Goal: Check status: Check status

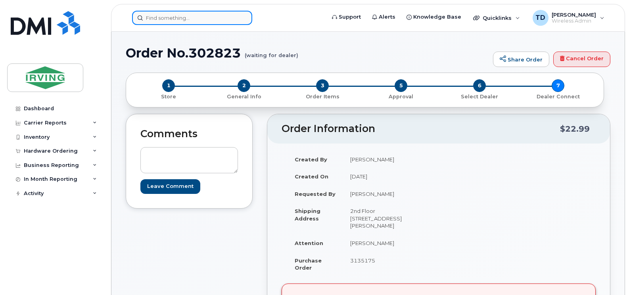
click at [176, 19] on input at bounding box center [192, 18] width 120 height 14
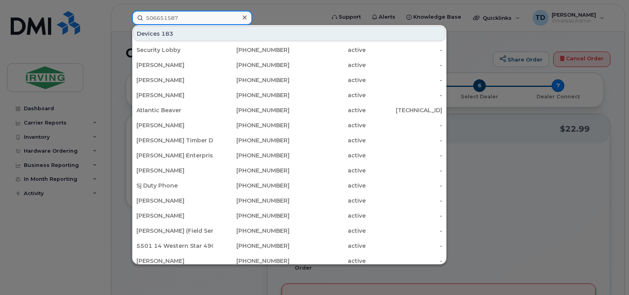
type input "5066515875"
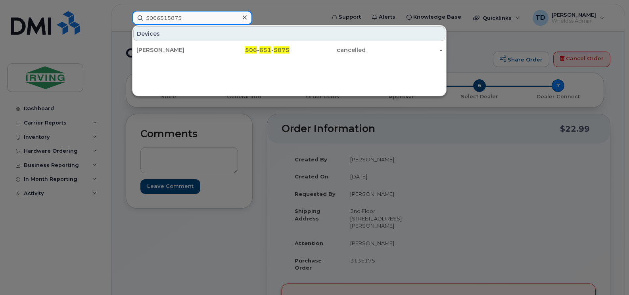
click at [176, 19] on input "5066515875" at bounding box center [192, 18] width 120 height 14
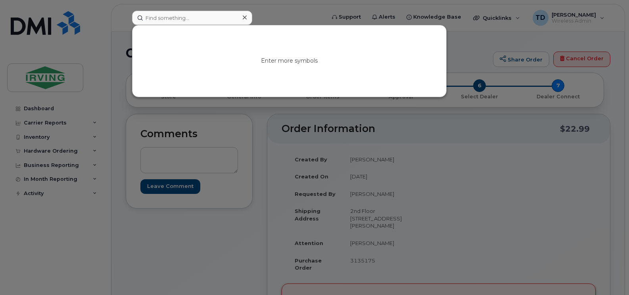
click at [115, 59] on div at bounding box center [314, 147] width 629 height 295
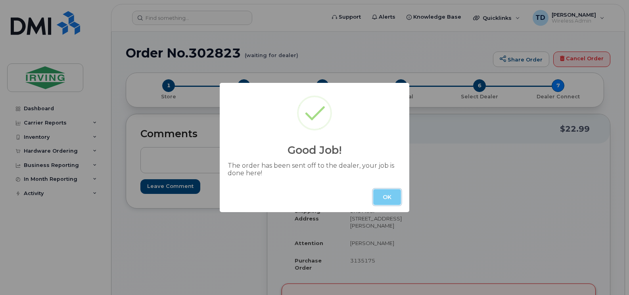
click at [376, 198] on button "OK" at bounding box center [387, 197] width 28 height 16
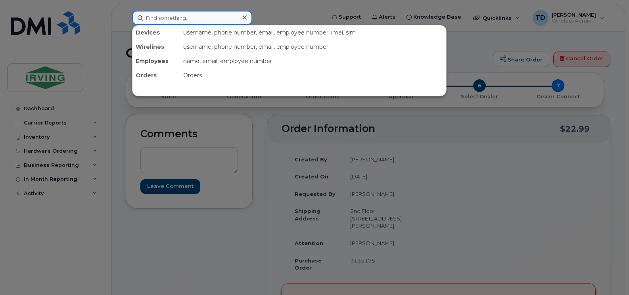
click at [186, 18] on input at bounding box center [192, 18] width 120 height 14
paste input "[PHONE_NUMBER]"
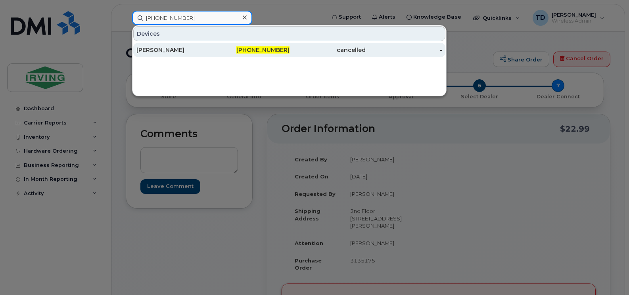
type input "[PHONE_NUMBER]"
drag, startPoint x: 265, startPoint y: 49, endPoint x: 333, endPoint y: 48, distance: 68.6
click at [265, 49] on span "[PHONE_NUMBER]" at bounding box center [262, 49] width 53 height 7
